Goal: Information Seeking & Learning: Learn about a topic

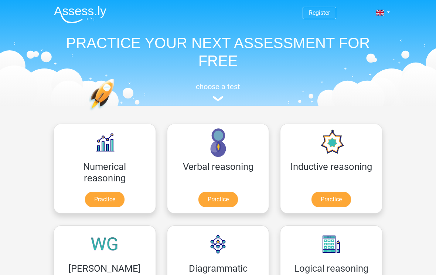
click at [198, 199] on link "Practice" at bounding box center [218, 199] width 40 height 16
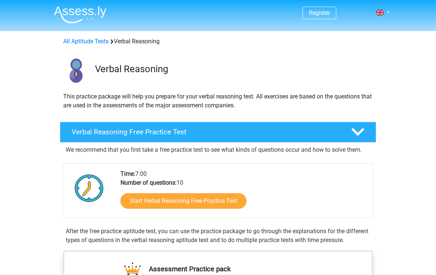
click at [215, 203] on link "Start Verbal Reasoning Free Practice Test" at bounding box center [183, 201] width 126 height 16
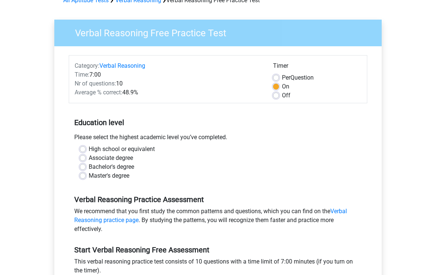
scroll to position [43, 0]
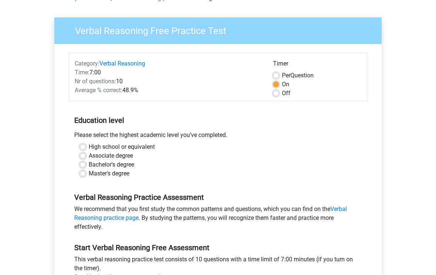
click at [89, 147] on label "High school or equivalent" at bounding box center [122, 146] width 66 height 9
click at [85, 147] on input "High school or equivalent" at bounding box center [83, 145] width 6 height 7
radio input "true"
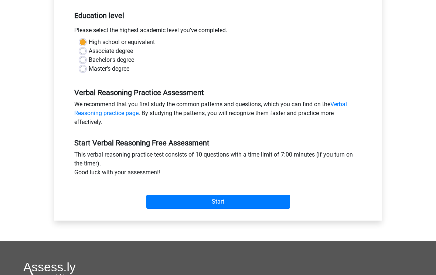
scroll to position [181, 0]
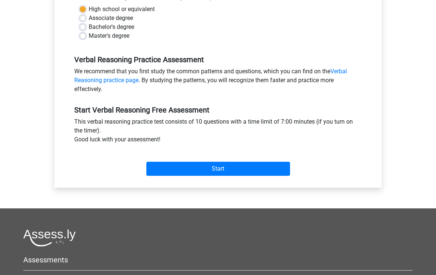
click at [227, 172] on input "Start" at bounding box center [218, 169] width 144 height 14
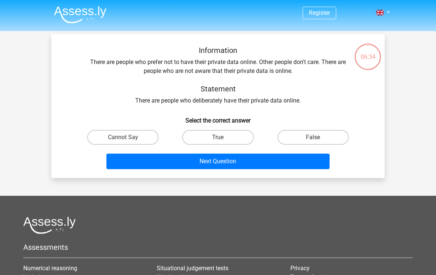
click at [215, 133] on label "True" at bounding box center [217, 137] width 71 height 15
click at [218, 137] on input "True" at bounding box center [220, 139] width 5 height 5
radio input "true"
click at [236, 165] on button "Next Question" at bounding box center [218, 161] width 224 height 16
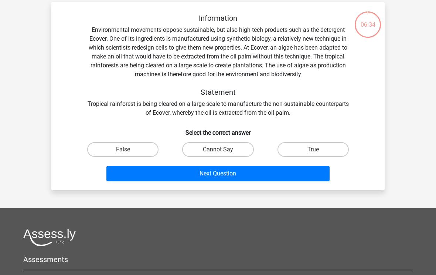
scroll to position [34, 0]
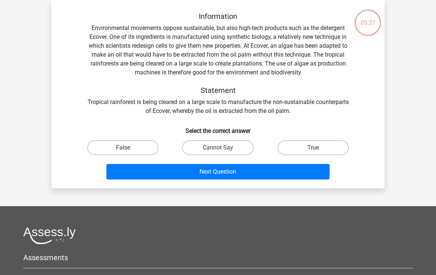
click at [316, 142] on label "True" at bounding box center [313, 147] width 71 height 15
click at [316, 147] on input "True" at bounding box center [315, 149] width 5 height 5
radio input "true"
click at [221, 94] on h5 "Statement" at bounding box center [218, 90] width 262 height 9
click at [251, 173] on button "Next Question" at bounding box center [218, 172] width 224 height 16
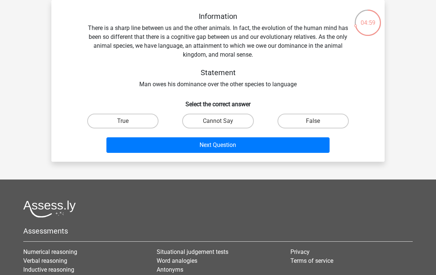
click at [320, 126] on label "False" at bounding box center [313, 120] width 71 height 15
click at [318, 126] on input "False" at bounding box center [315, 123] width 5 height 5
radio input "true"
click at [240, 143] on button "Next Question" at bounding box center [218, 145] width 224 height 16
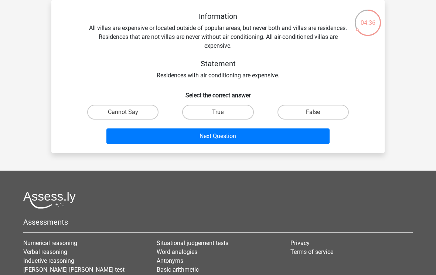
click at [122, 111] on label "Cannot Say" at bounding box center [122, 112] width 71 height 15
click at [123, 112] on input "Cannot Say" at bounding box center [125, 114] width 5 height 5
radio input "true"
click at [254, 138] on button "Next Question" at bounding box center [218, 136] width 224 height 16
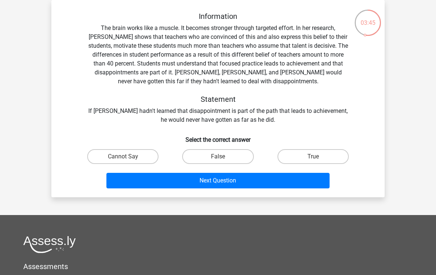
click at [320, 158] on label "True" at bounding box center [313, 156] width 71 height 15
click at [318, 158] on input "True" at bounding box center [315, 158] width 5 height 5
radio input "true"
click at [256, 184] on button "Next Question" at bounding box center [218, 181] width 224 height 16
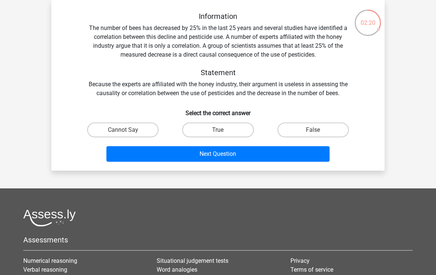
click at [223, 127] on label "True" at bounding box center [217, 129] width 71 height 15
click at [223, 130] on input "True" at bounding box center [220, 132] width 5 height 5
radio input "true"
click at [238, 157] on button "Next Question" at bounding box center [218, 154] width 224 height 16
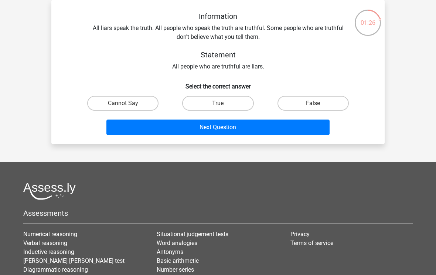
scroll to position [35, 0]
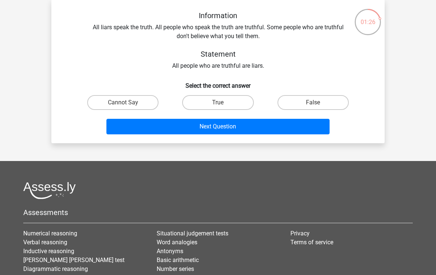
click at [332, 103] on label "False" at bounding box center [313, 102] width 71 height 15
click at [318, 103] on input "False" at bounding box center [315, 104] width 5 height 5
radio input "true"
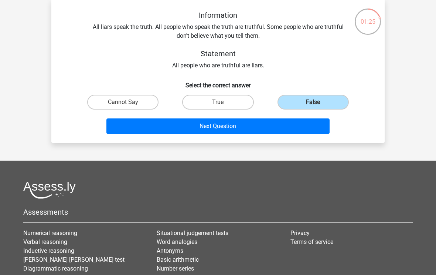
click at [289, 133] on button "Next Question" at bounding box center [218, 126] width 224 height 16
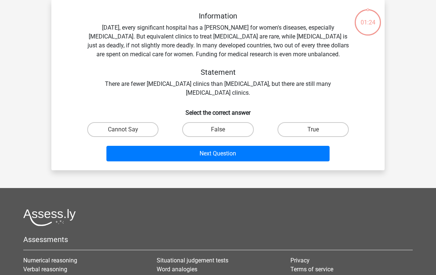
scroll to position [34, 0]
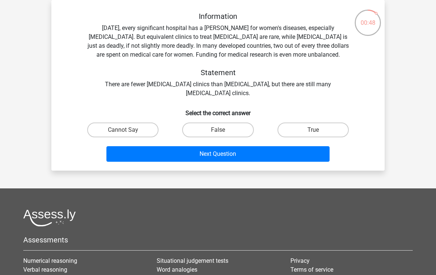
click at [137, 129] on label "Cannot Say" at bounding box center [122, 129] width 71 height 15
click at [128, 130] on input "Cannot Say" at bounding box center [125, 132] width 5 height 5
radio input "true"
click at [283, 154] on button "Next Question" at bounding box center [218, 154] width 224 height 16
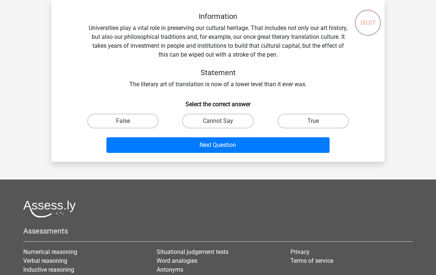
click at [127, 120] on label "False" at bounding box center [122, 120] width 71 height 15
click at [127, 121] on input "False" at bounding box center [125, 123] width 5 height 5
radio input "true"
click at [269, 151] on button "Next Question" at bounding box center [218, 145] width 224 height 16
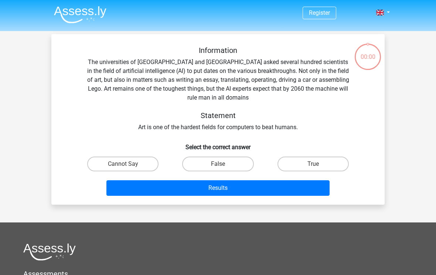
scroll to position [34, 0]
